Goal: Transaction & Acquisition: Book appointment/travel/reservation

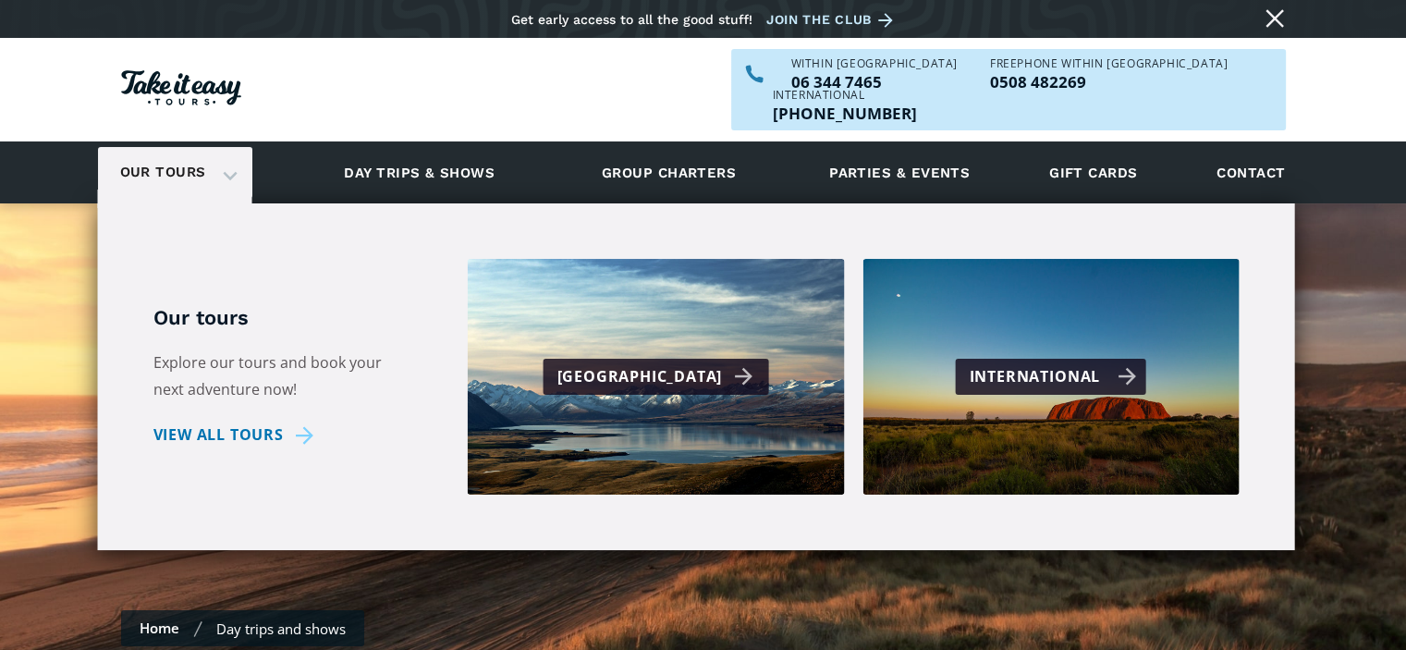
click at [981, 363] on div "International" at bounding box center [1053, 376] width 167 height 27
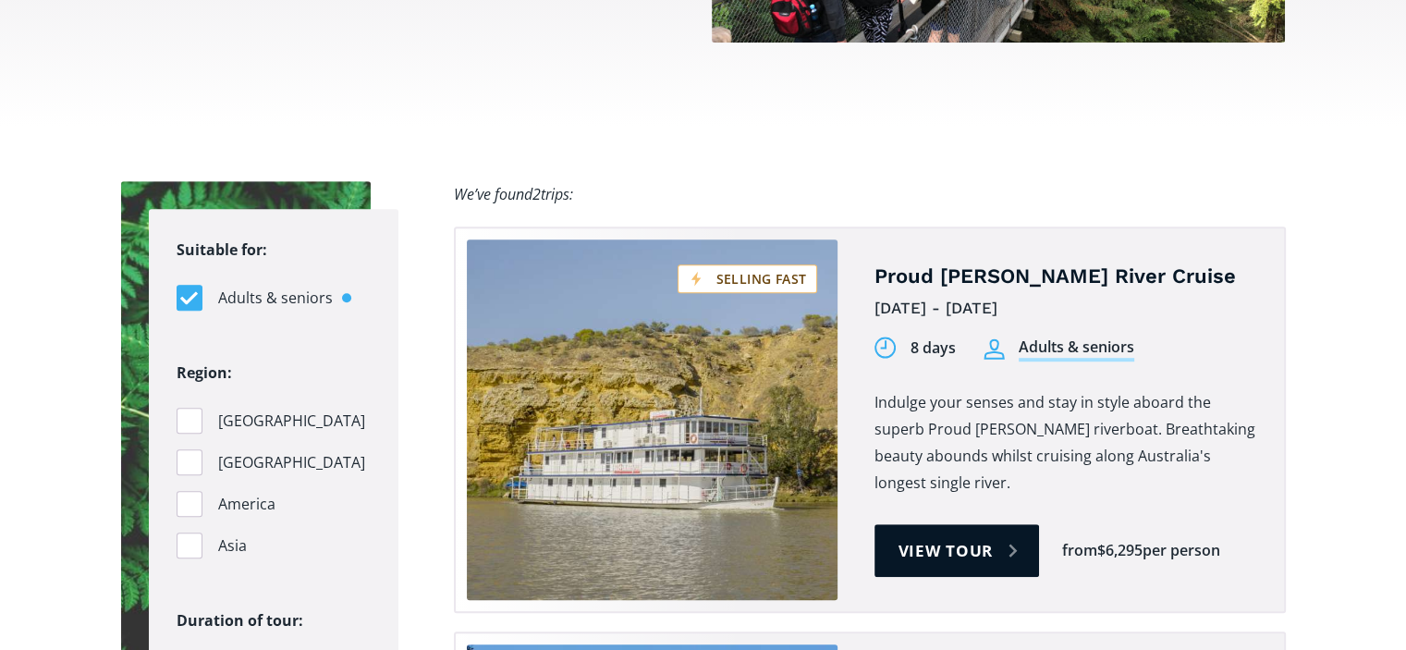
scroll to position [1109, 0]
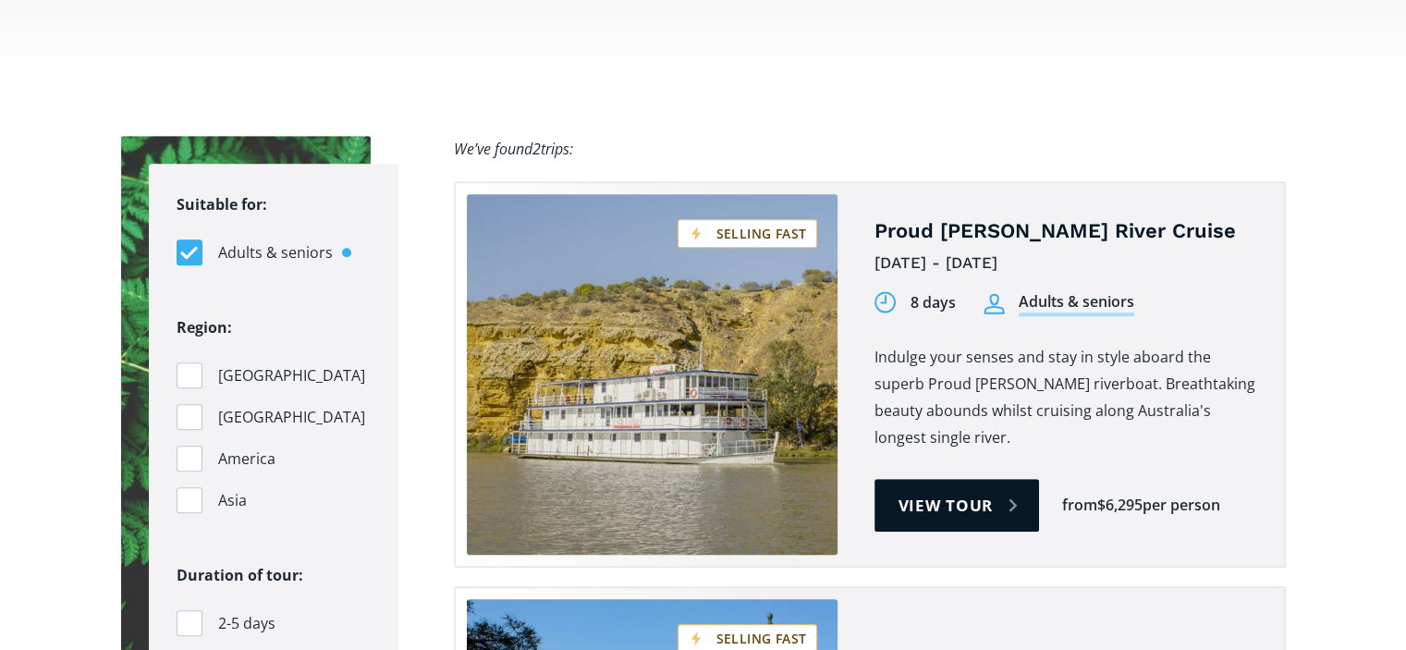
click at [247, 405] on span "Pacific Islands" at bounding box center [291, 417] width 147 height 25
click at [189, 411] on input "Pacific Islands" at bounding box center [183, 417] width 12 height 12
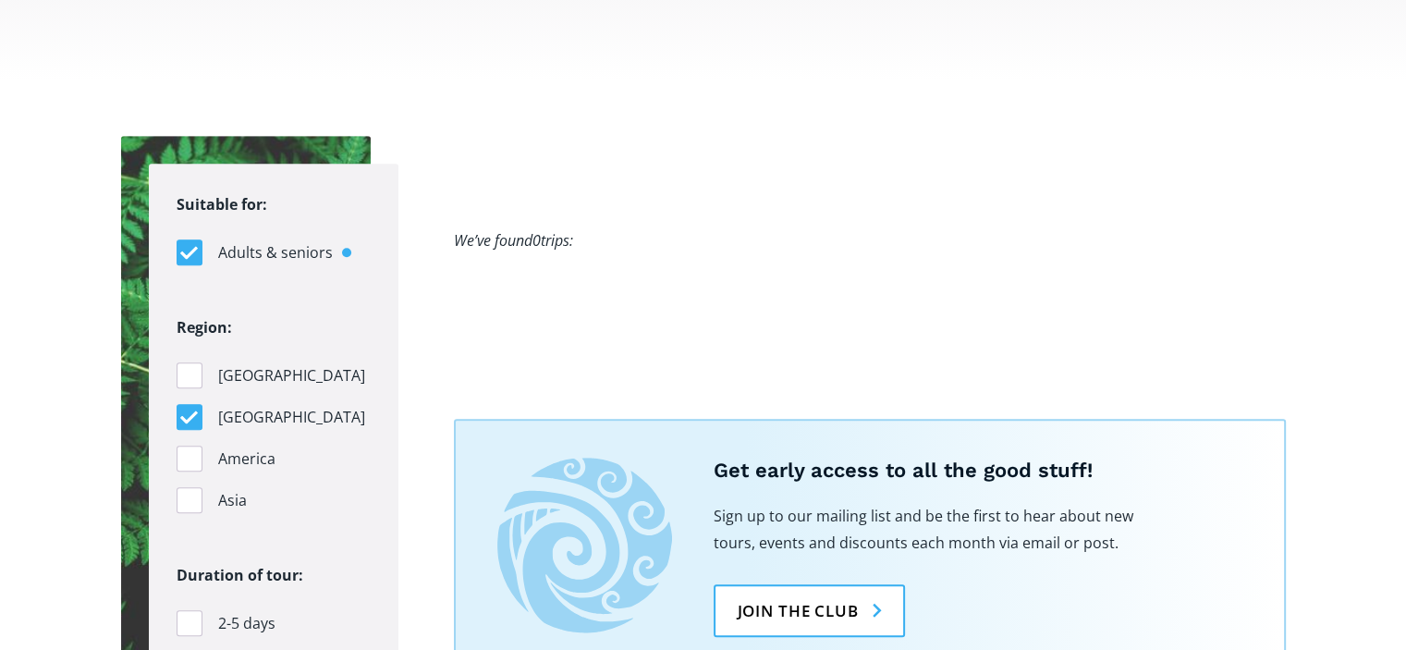
click at [214, 404] on label "Pacific Islands" at bounding box center [274, 417] width 194 height 26
click at [189, 411] on input "Pacific Islands" at bounding box center [183, 417] width 12 height 12
checkbox input "false"
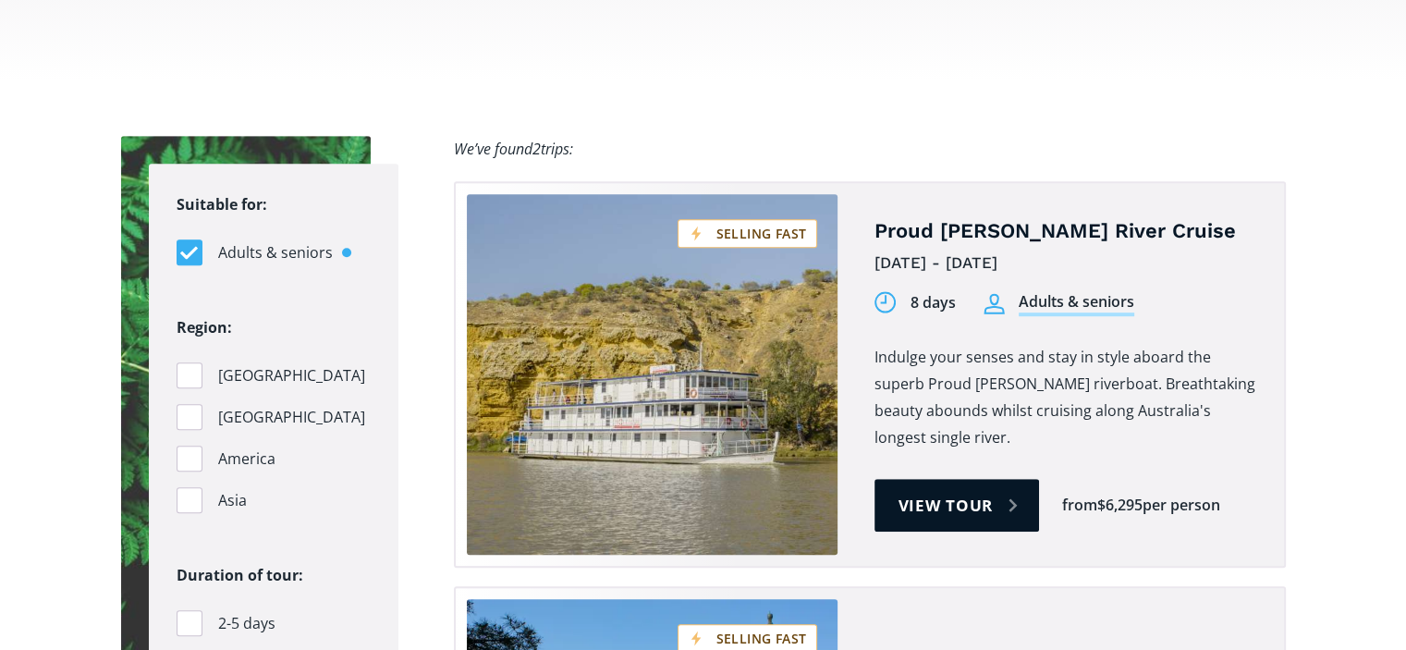
click at [213, 487] on label "Asia" at bounding box center [274, 500] width 194 height 26
click at [189, 495] on input "Asia" at bounding box center [183, 501] width 12 height 12
checkbox input "true"
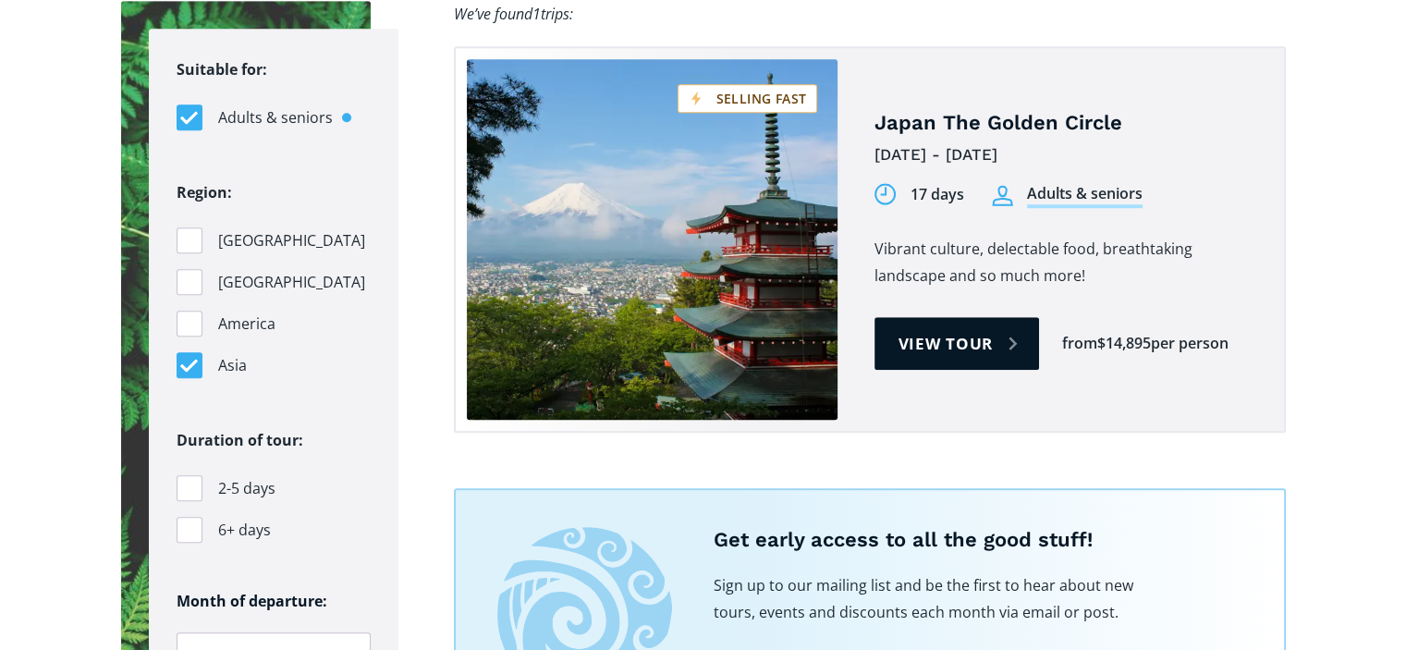
scroll to position [1202, 0]
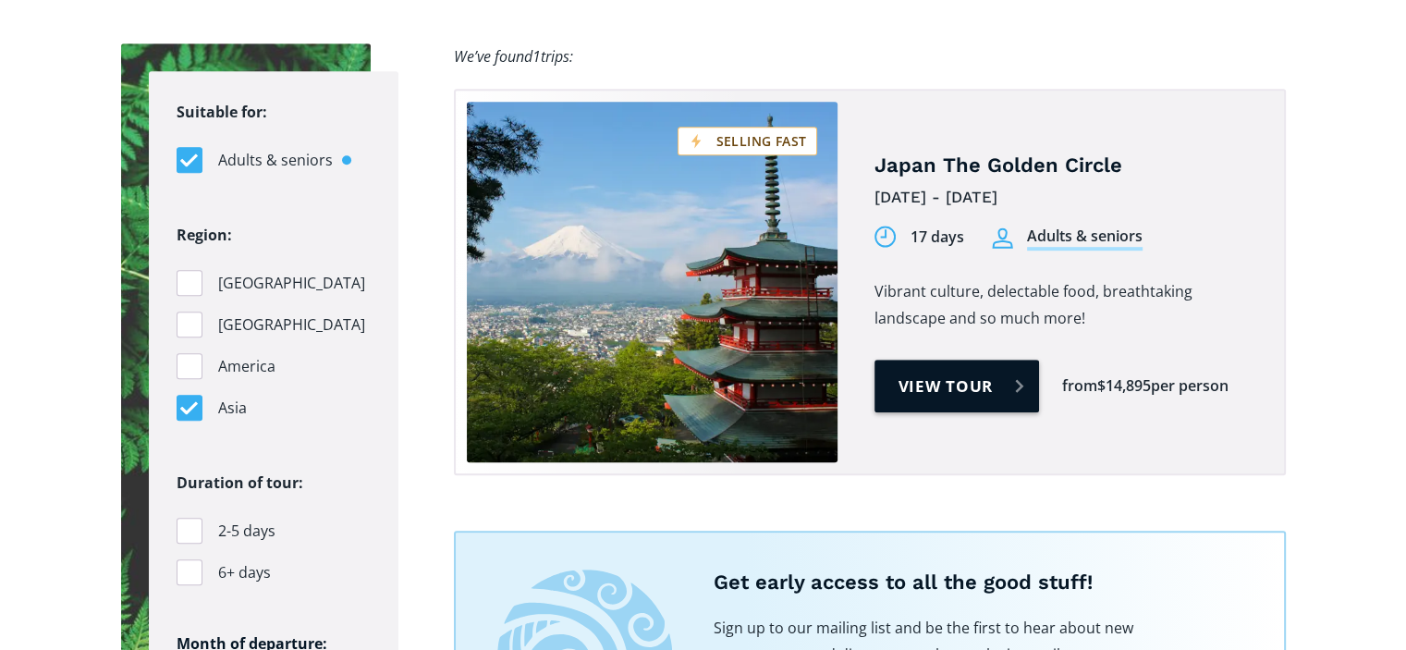
click at [974, 360] on link "View tour" at bounding box center [956, 386] width 165 height 53
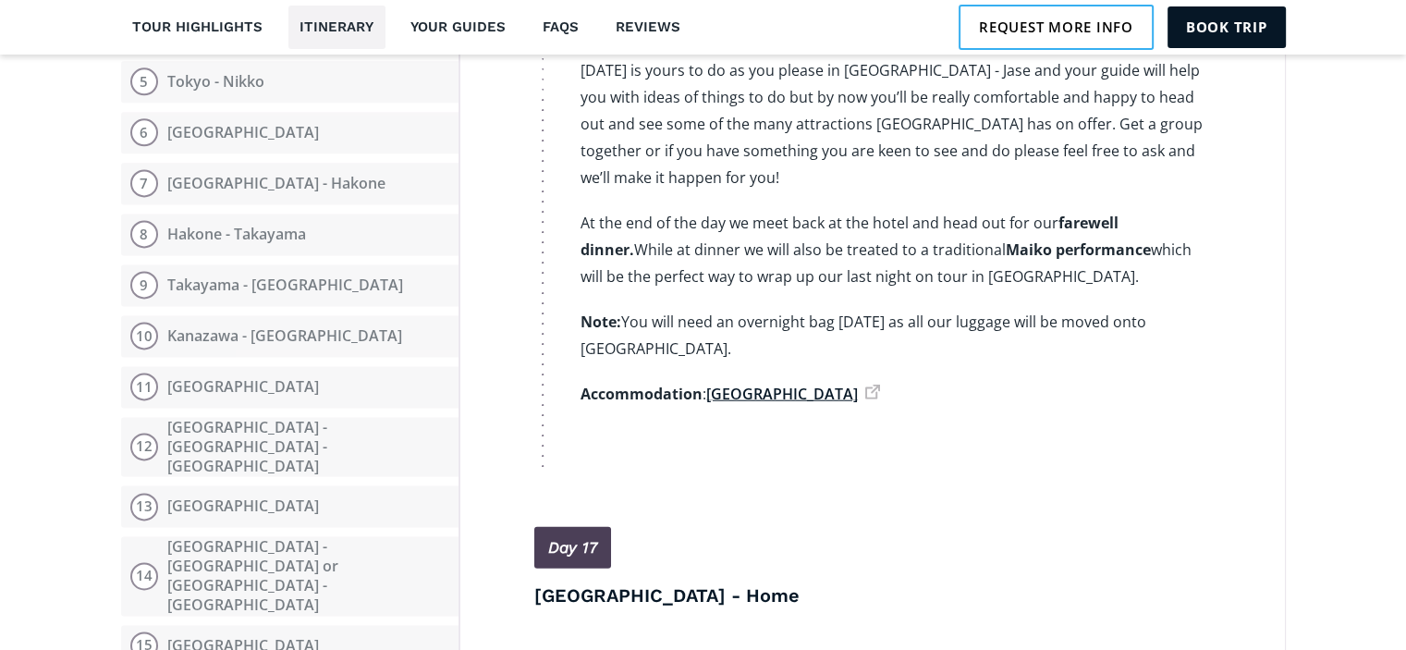
scroll to position [2573, 0]
